Goal: Task Accomplishment & Management: Complete application form

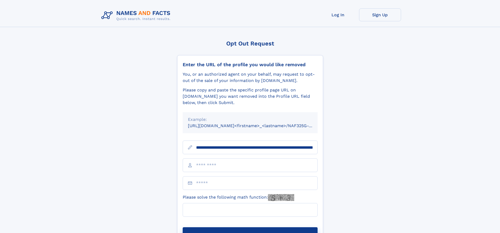
scroll to position [0, 59]
type input "**********"
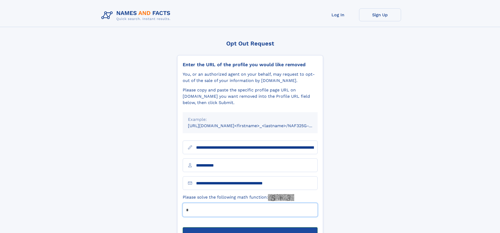
type input "*"
click at [250, 227] on button "Submit Opt Out Request" at bounding box center [250, 235] width 135 height 17
